Goal: Task Accomplishment & Management: Complete application form

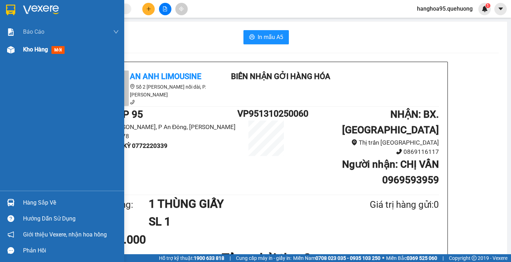
click at [16, 50] on div at bounding box center [11, 50] width 12 height 12
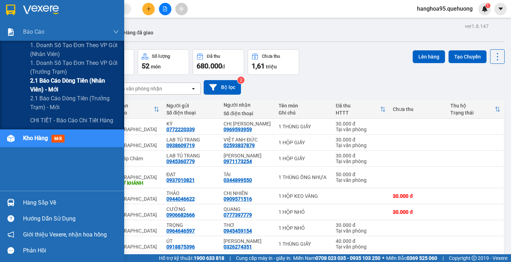
click at [54, 83] on span "2.1 Báo cáo dòng tiền (nhân viên) - mới" at bounding box center [74, 85] width 89 height 18
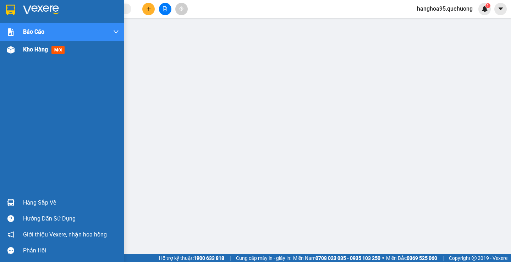
click at [37, 52] on span "Kho hàng" at bounding box center [35, 49] width 25 height 7
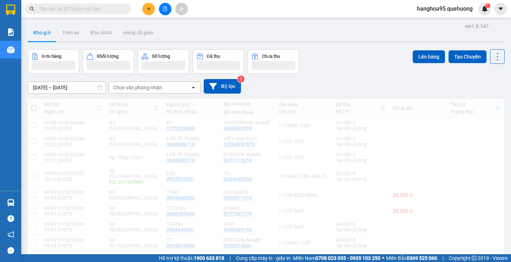
click at [37, 34] on button "Kho gửi" at bounding box center [42, 32] width 29 height 17
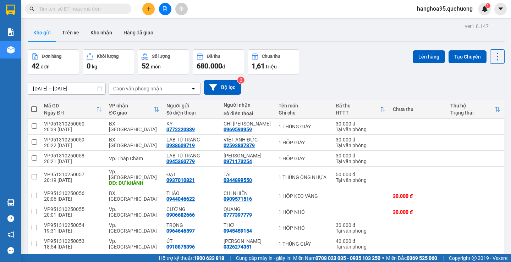
click at [36, 109] on span at bounding box center [34, 110] width 6 height 6
click at [34, 106] on input "checkbox" at bounding box center [34, 106] width 0 height 0
checkbox input "true"
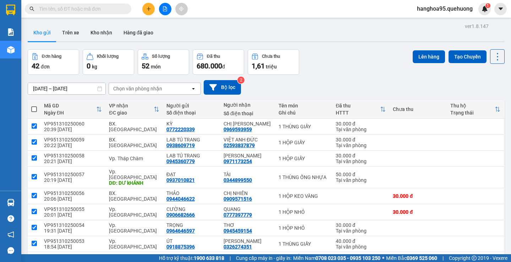
checkbox input "true"
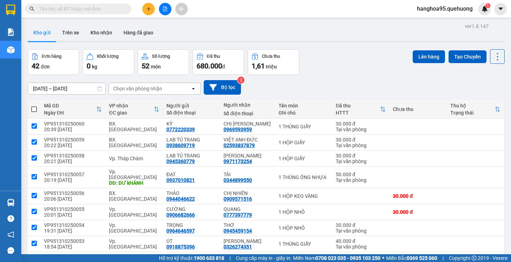
checkbox input "true"
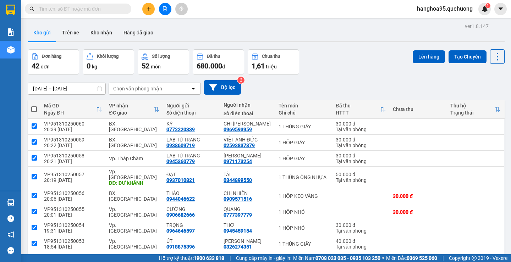
checkbox input "true"
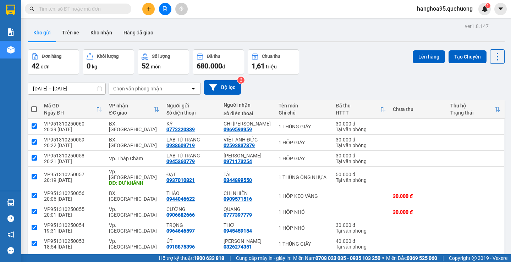
checkbox input "true"
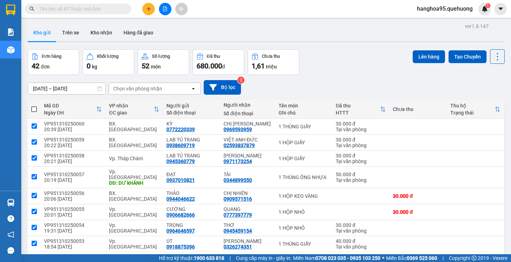
checkbox input "true"
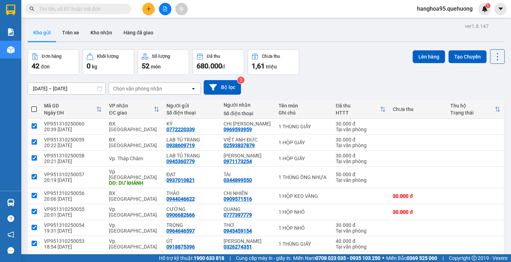
checkbox input "true"
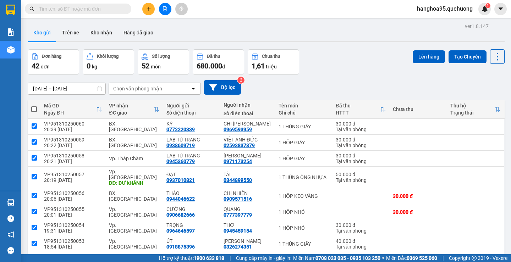
checkbox input "true"
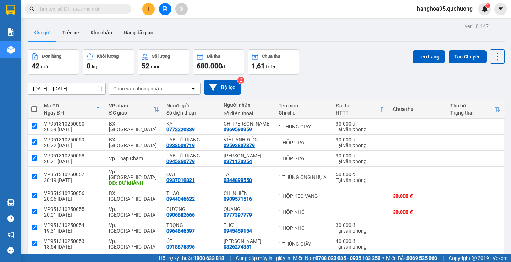
checkbox input "true"
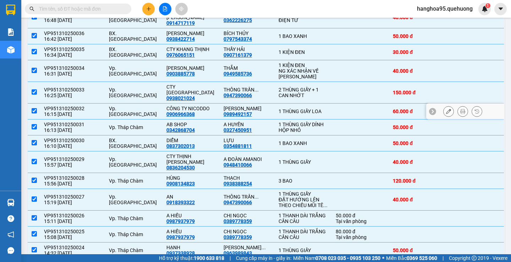
scroll to position [568, 0]
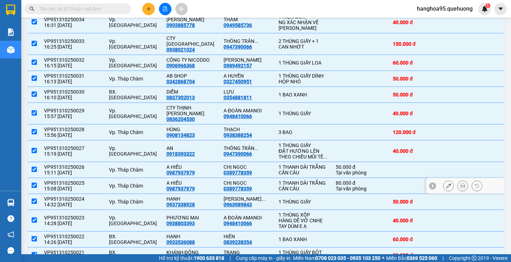
click at [35, 183] on input "checkbox" at bounding box center [34, 185] width 5 height 5
checkbox input "false"
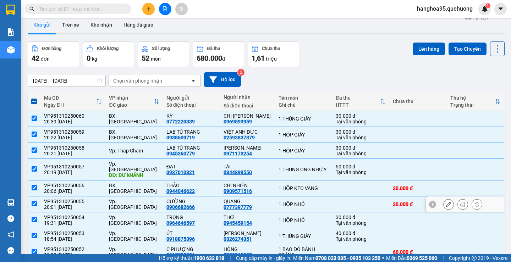
scroll to position [0, 0]
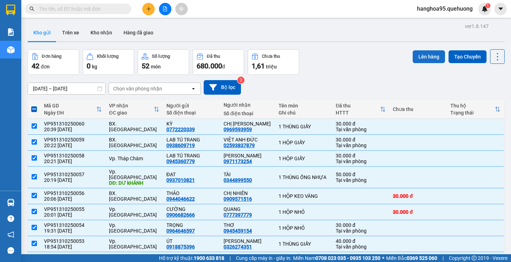
click at [425, 60] on button "Lên hàng" at bounding box center [429, 56] width 32 height 13
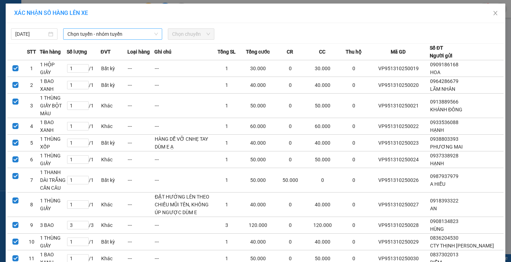
click at [73, 34] on span "Chọn tuyến - nhóm tuyến" at bounding box center [112, 34] width 91 height 11
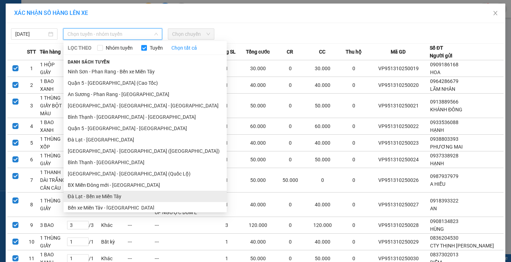
scroll to position [129, 0]
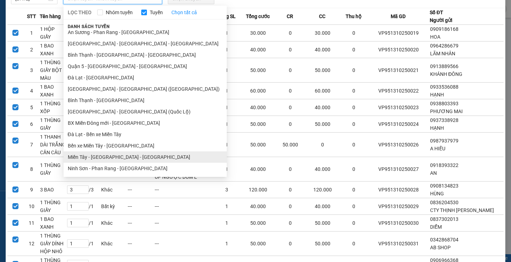
click at [120, 156] on ul "Sài Gòn - Phan Rang - Ninh Sơn Quận 5 - Đà Lạt (Quốc Lộ) Nha Trang - Sài Gòn Sà…" at bounding box center [145, 102] width 163 height 144
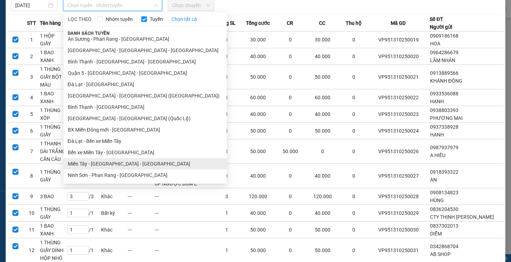
click at [93, 165] on li "Miền Tây - Phan Rang - Ninh Sơn" at bounding box center [145, 163] width 163 height 11
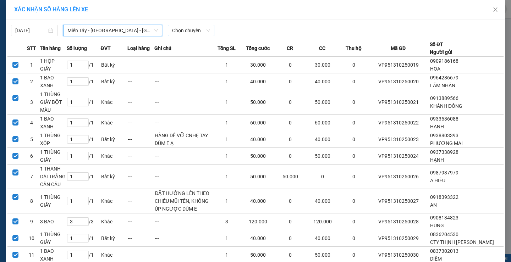
scroll to position [0, 0]
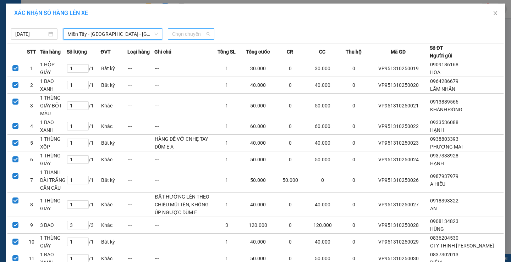
click at [192, 33] on span "Chọn chuyến" at bounding box center [191, 34] width 38 height 11
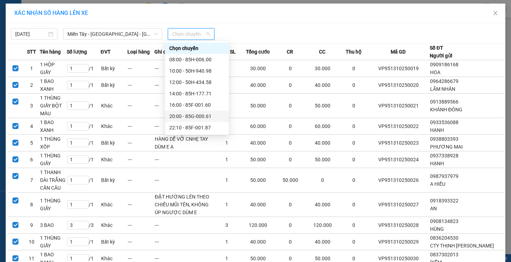
scroll to position [68, 0]
click at [207, 118] on div "23:08 - 85B-005.94" at bounding box center [196, 117] width 55 height 8
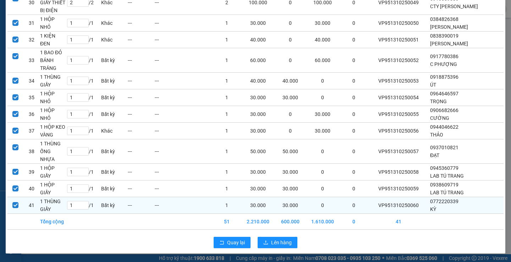
scroll to position [687, 0]
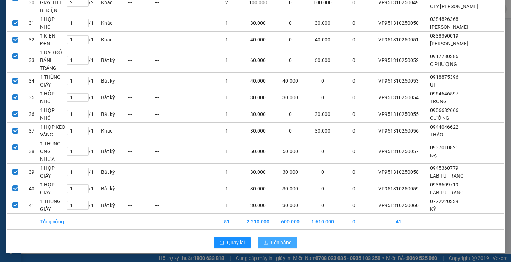
click at [275, 244] on span "Lên hàng" at bounding box center [281, 243] width 21 height 8
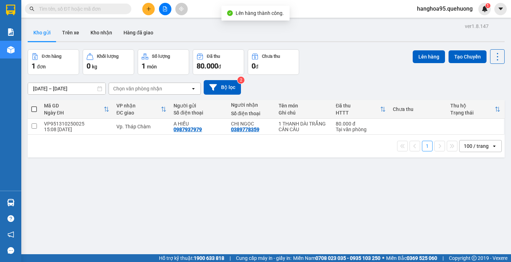
click at [140, 179] on div "ver 1.8.147 Kho gửi Trên xe Kho nhận Hàng đã giao Đơn hàng 1 đơn Khối lượng 0 k…" at bounding box center [266, 152] width 483 height 262
click at [257, 179] on div "ver 1.8.147 Kho gửi Trên xe Kho nhận Hàng đã giao Đơn hàng 1 đơn Khối lượng 0 k…" at bounding box center [266, 152] width 483 height 262
click at [444, 126] on button at bounding box center [449, 127] width 10 height 12
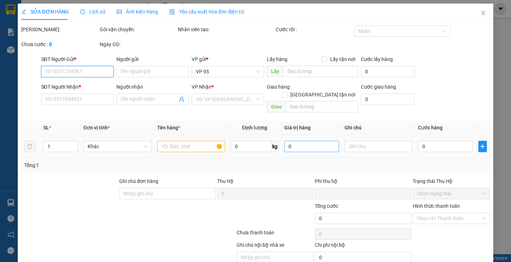
type input "0987937979"
type input "A HIẾU"
type input "0389778359"
type input "CHỊ NGỌC"
type input "0"
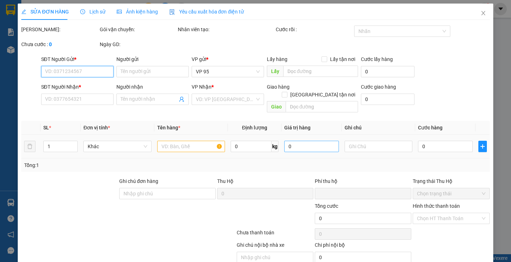
type input "80.000"
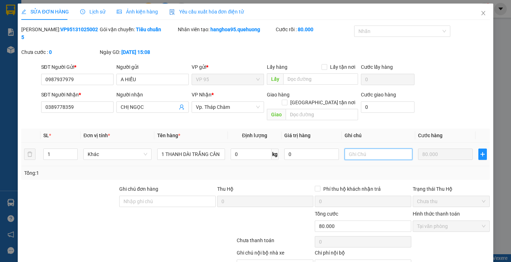
click at [367, 149] on input "text" at bounding box center [379, 154] width 68 height 11
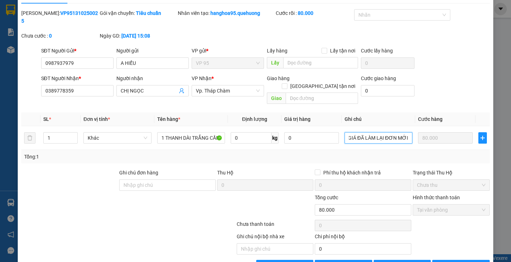
scroll to position [24, 0]
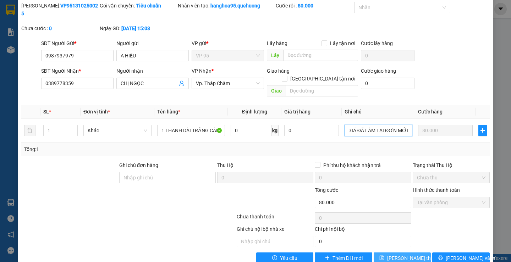
type input "HỦY DÙM E ĐƠN NÀY SAI GIÁ ĐÃ LÀM LẠI ĐƠN MỚI"
click at [399, 253] on button "[PERSON_NAME] thay đổi" at bounding box center [402, 258] width 57 height 11
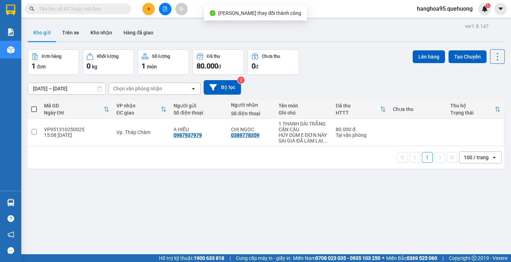
click at [87, 180] on div "ver 1.8.147 Kho gửi Trên xe Kho nhận Hàng đã giao Đơn hàng 1 đơn Khối lượng 0 k…" at bounding box center [266, 152] width 483 height 262
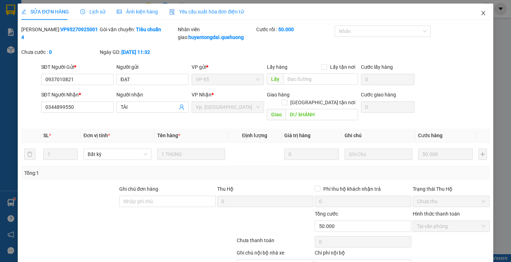
click at [481, 14] on icon "close" at bounding box center [483, 13] width 4 height 4
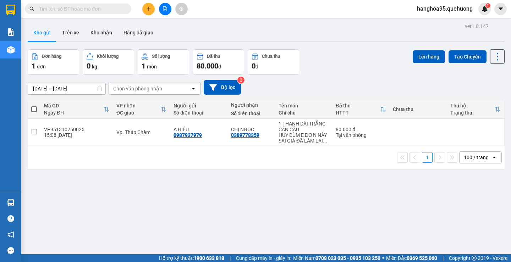
click at [272, 202] on div "ver 1.8.147 Kho gửi Trên xe Kho nhận Hàng đã giao Đơn hàng 1 đơn Khối lượng 0 k…" at bounding box center [266, 152] width 483 height 262
click at [68, 34] on button "Trên xe" at bounding box center [70, 32] width 28 height 17
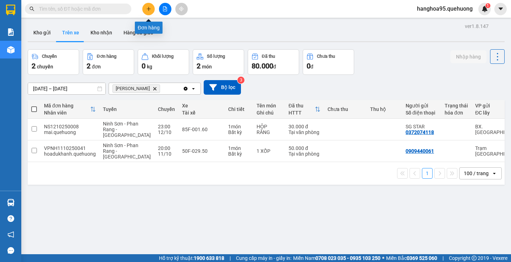
click at [150, 6] on icon "plus" at bounding box center [148, 8] width 5 height 5
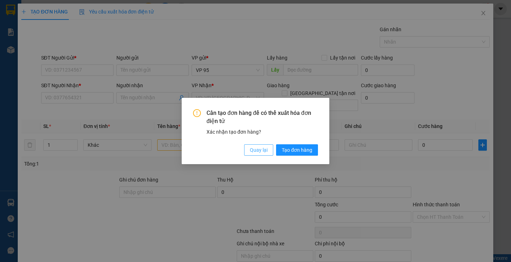
click at [261, 149] on span "Quay lại" at bounding box center [259, 150] width 18 height 8
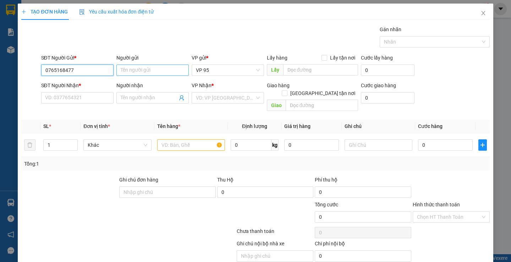
type input "0765168477"
click at [129, 71] on input "Người gửi" at bounding box center [152, 70] width 72 height 11
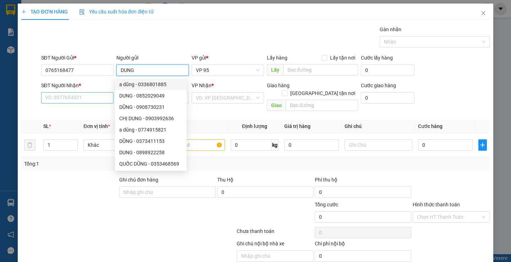
type input "DUNG"
click at [65, 100] on input "SĐT Người Nhận *" at bounding box center [77, 97] width 72 height 11
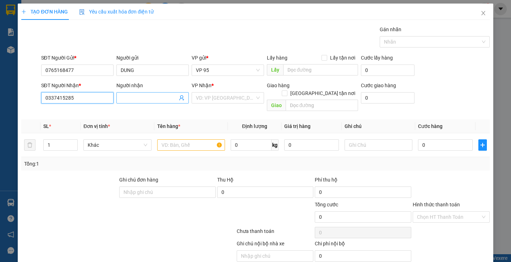
type input "0337415285"
click at [138, 98] on input "Người nhận" at bounding box center [149, 98] width 57 height 8
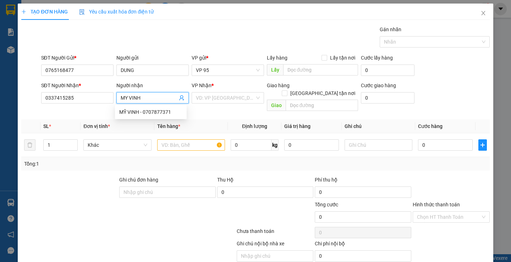
type input "MY VINH"
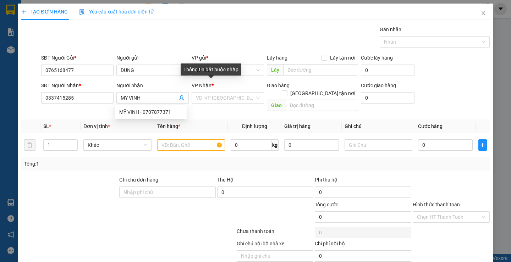
click at [212, 85] on b "*" at bounding box center [213, 86] width 2 height 6
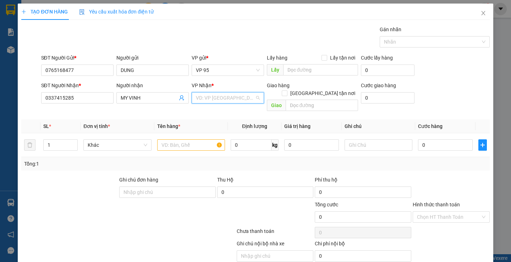
click at [213, 96] on input "search" at bounding box center [225, 98] width 59 height 11
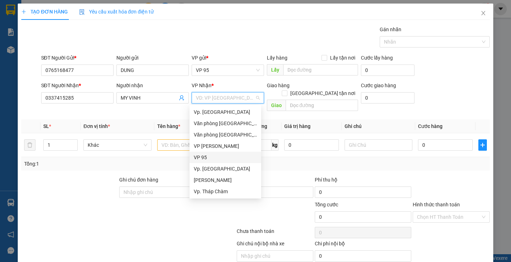
click at [203, 155] on div "VP 95" at bounding box center [225, 158] width 63 height 8
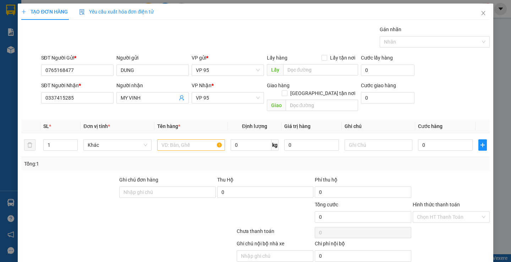
drag, startPoint x: 507, startPoint y: 134, endPoint x: 503, endPoint y: 133, distance: 3.6
drag, startPoint x: 503, startPoint y: 133, endPoint x: 511, endPoint y: 129, distance: 9.1
click at [511, 129] on div "TẠO ĐƠN HÀNG Yêu cầu xuất hóa đơn điện tử Transit Pickup Surcharge Ids Transit …" at bounding box center [255, 131] width 511 height 262
drag, startPoint x: 511, startPoint y: 129, endPoint x: 383, endPoint y: 168, distance: 134.1
click at [383, 176] on div "Phí thu hộ" at bounding box center [363, 181] width 97 height 11
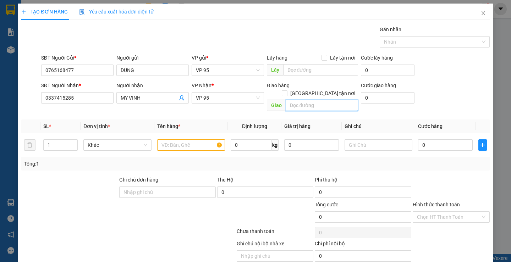
click at [304, 100] on input "text" at bounding box center [322, 105] width 72 height 11
click at [349, 100] on input "text" at bounding box center [322, 105] width 72 height 11
click at [175, 140] on input "text" at bounding box center [191, 145] width 68 height 11
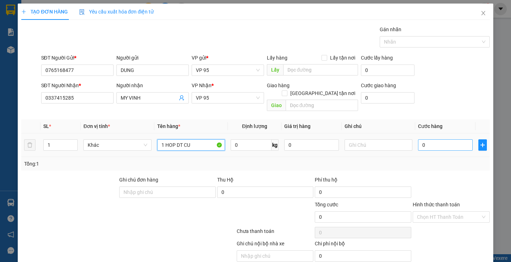
type input "1 HOP DT CU"
click at [438, 140] on input "0" at bounding box center [445, 145] width 55 height 11
type input "4"
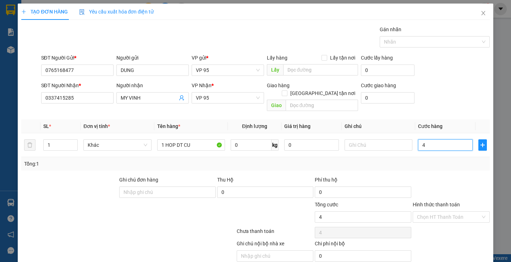
type input "40"
type input "400"
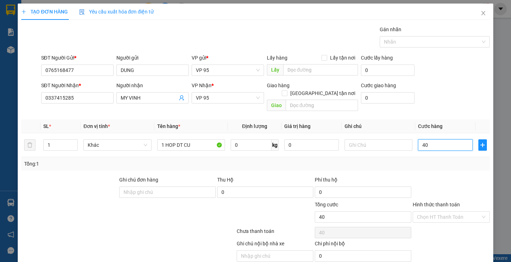
type input "400"
type input "4.000"
type input "40.000"
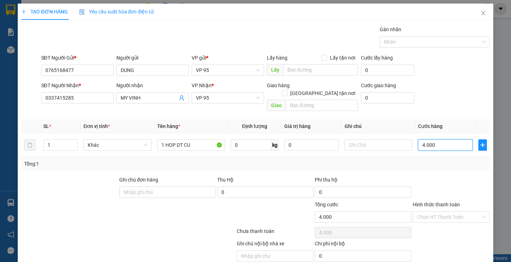
type input "40.000"
type input "400.000"
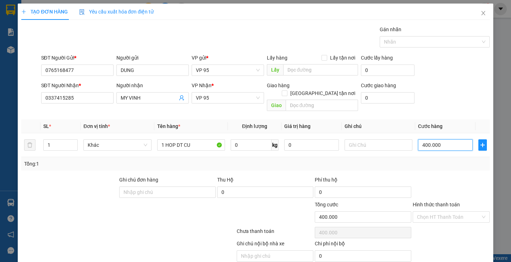
type input "40.000"
click at [443, 202] on label "Hình thức thanh toán" at bounding box center [436, 205] width 47 height 6
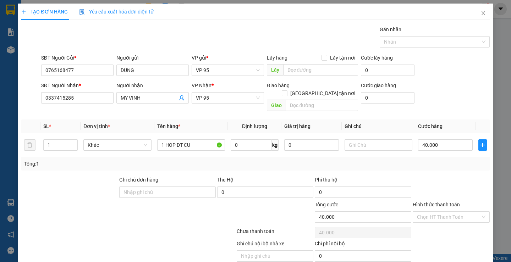
click at [443, 212] on input "Hình thức thanh toán" at bounding box center [449, 217] width 64 height 11
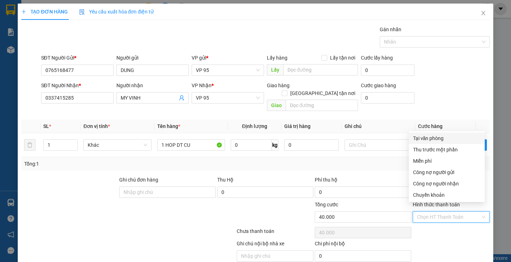
click at [422, 136] on div "Tại văn phòng" at bounding box center [446, 139] width 67 height 8
type input "0"
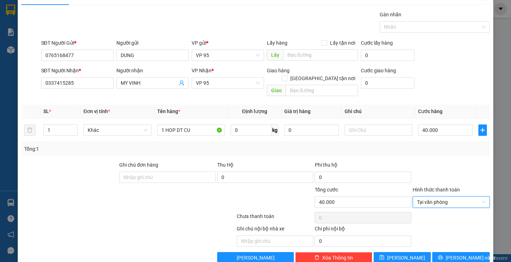
scroll to position [22, 0]
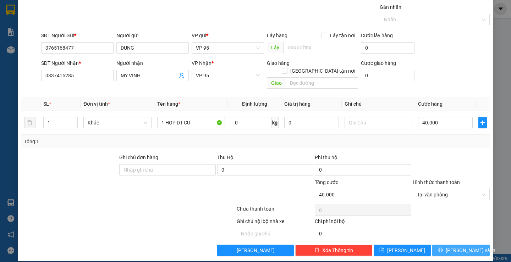
click at [461, 247] on span "[PERSON_NAME] và In" at bounding box center [471, 251] width 50 height 8
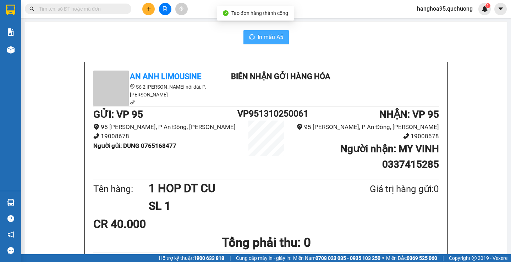
click at [272, 38] on span "In mẫu A5" at bounding box center [271, 37] width 26 height 9
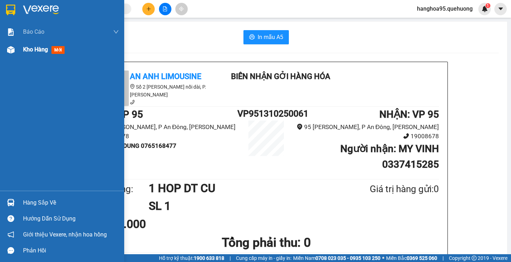
click at [15, 52] on div at bounding box center [11, 50] width 12 height 12
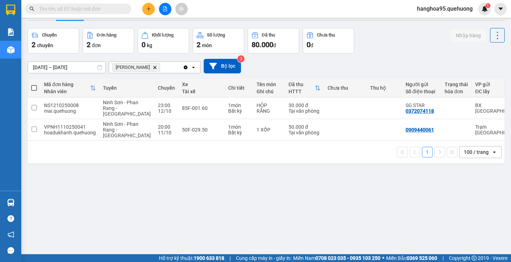
scroll to position [33, 0]
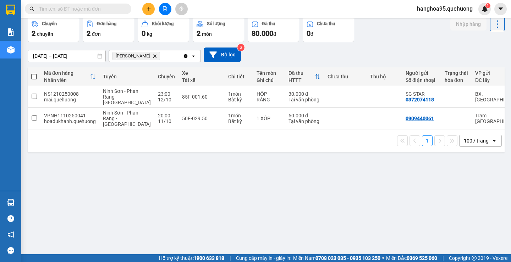
drag, startPoint x: 55, startPoint y: 22, endPoint x: 255, endPoint y: 177, distance: 252.8
click at [255, 177] on div "ver 1.8.147 Kho gửi Trên xe Kho nhận Hàng đã giao Chuyến 2 chuyến Đơn hàng 2 đơ…" at bounding box center [266, 120] width 483 height 262
drag, startPoint x: 258, startPoint y: 186, endPoint x: 205, endPoint y: 217, distance: 61.5
click at [205, 217] on div "ver 1.8.147 Kho gửi Trên xe Kho nhận Hàng đã giao Chuyến 2 chuyến Đơn hàng 2 đơ…" at bounding box center [266, 120] width 483 height 262
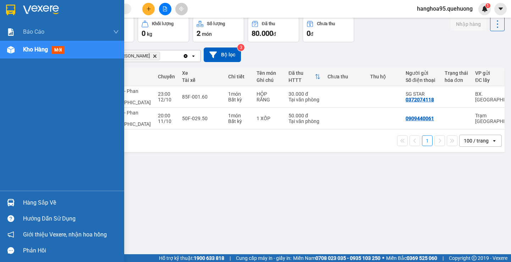
click at [13, 49] on img at bounding box center [10, 49] width 7 height 7
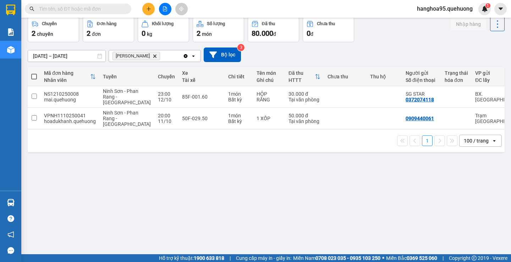
drag, startPoint x: 224, startPoint y: 21, endPoint x: 244, endPoint y: 17, distance: 20.3
drag, startPoint x: 244, startPoint y: 17, endPoint x: 55, endPoint y: 163, distance: 238.8
click at [55, 163] on div "ver 1.8.147 Kho gửi Trên xe Kho nhận Hàng đã giao Chuyến 2 chuyến Đơn hàng 2 đơ…" at bounding box center [266, 120] width 483 height 262
drag, startPoint x: 411, startPoint y: 39, endPoint x: 417, endPoint y: 32, distance: 9.3
drag, startPoint x: 417, startPoint y: 32, endPoint x: 178, endPoint y: 40, distance: 239.8
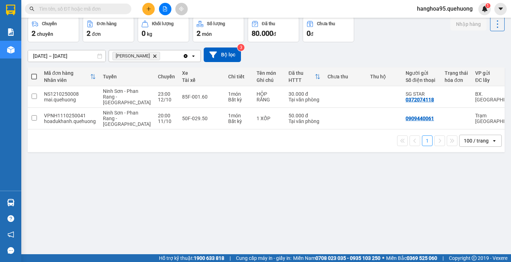
drag, startPoint x: 178, startPoint y: 40, endPoint x: 123, endPoint y: 52, distance: 55.8
click at [123, 52] on span "An Dương Vương Delete" at bounding box center [137, 56] width 48 height 9
